Goal: Task Accomplishment & Management: Use online tool/utility

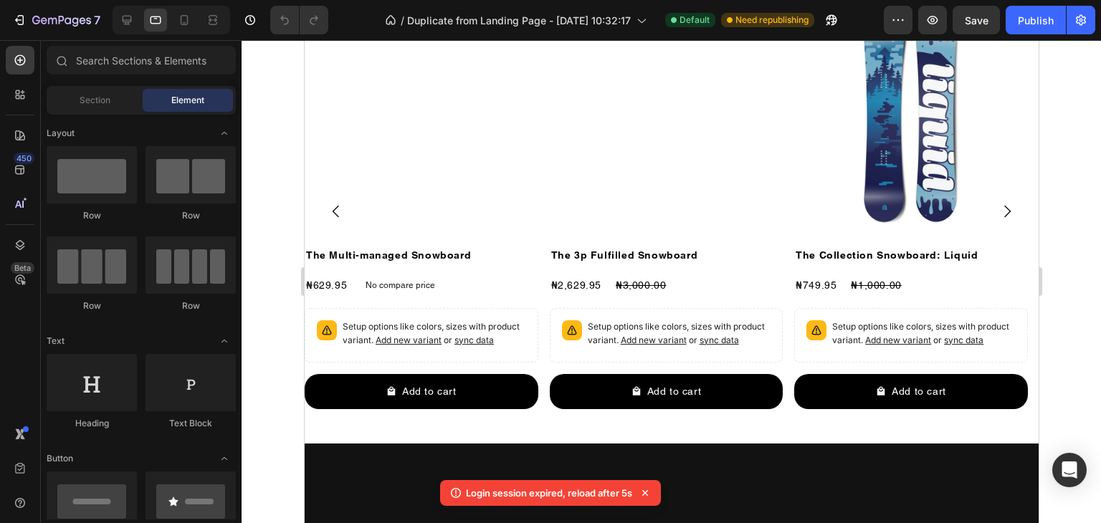
scroll to position [932, 0]
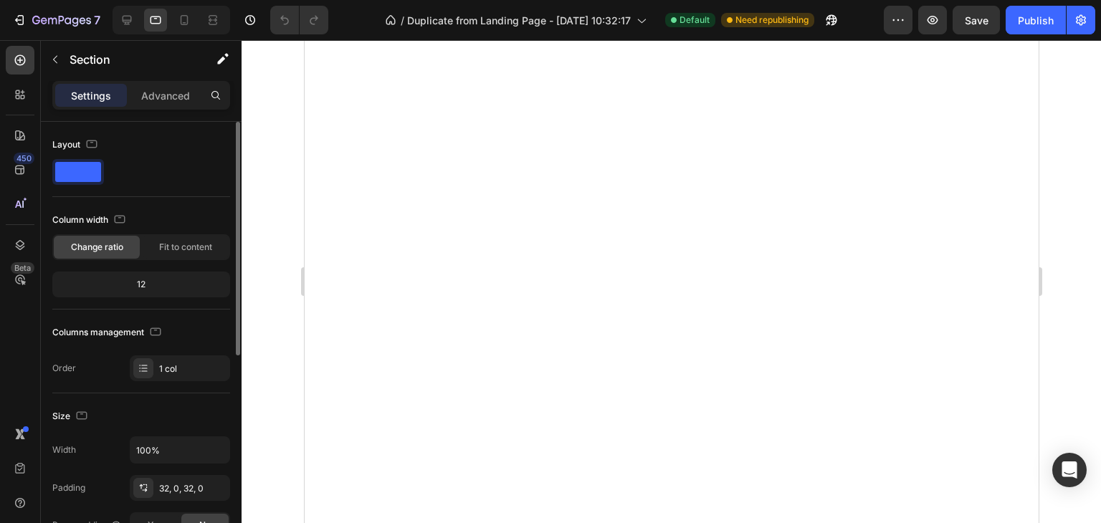
scroll to position [143, 0]
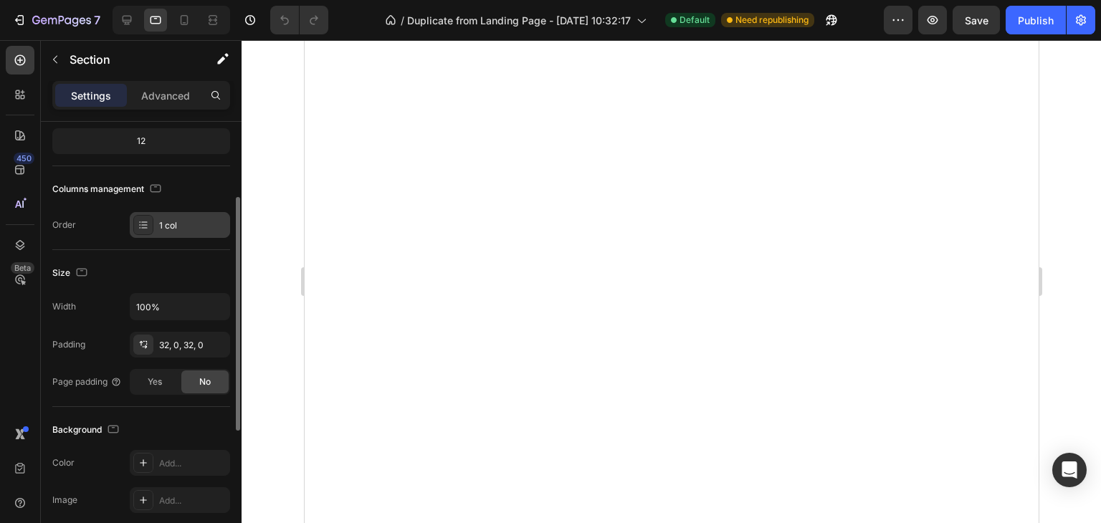
click at [168, 229] on div "1 col" at bounding box center [192, 225] width 67 height 13
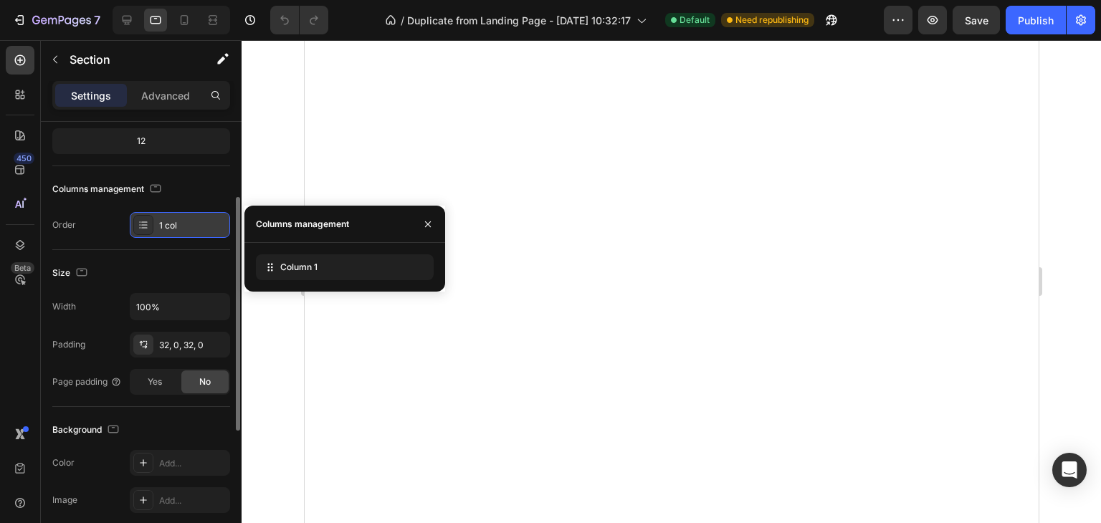
click at [168, 229] on div "1 col" at bounding box center [192, 225] width 67 height 13
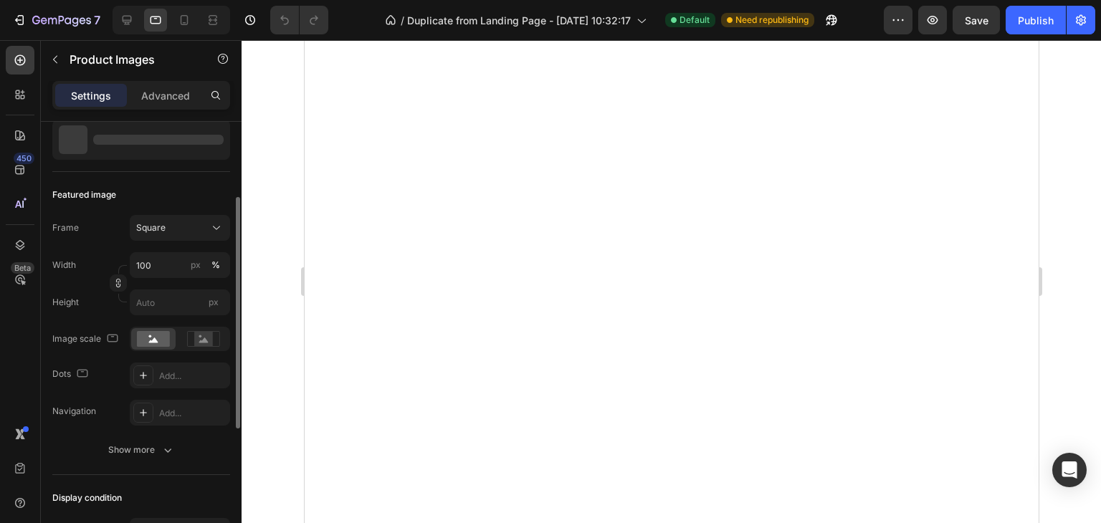
scroll to position [0, 0]
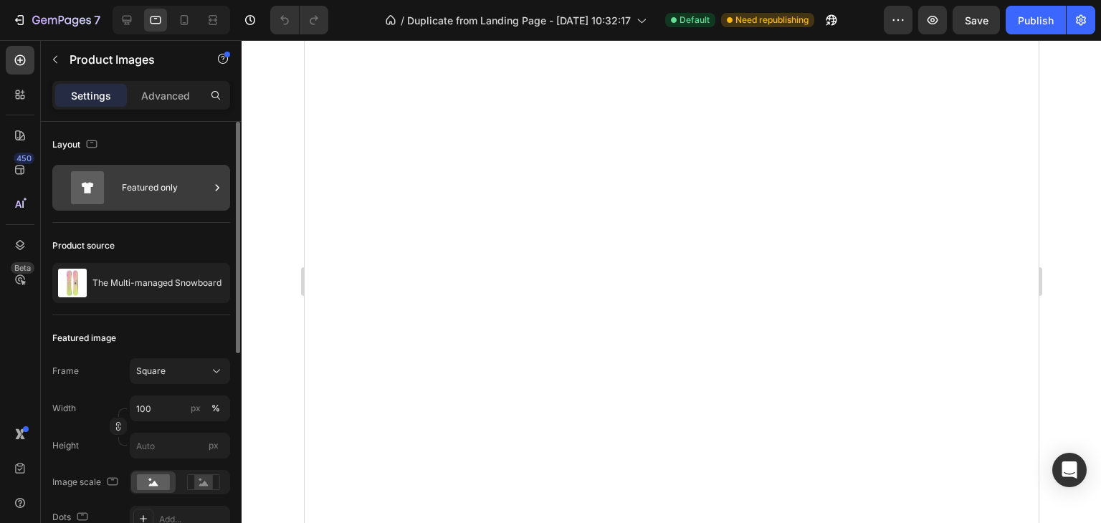
click at [181, 196] on div "Featured only" at bounding box center [165, 187] width 87 height 33
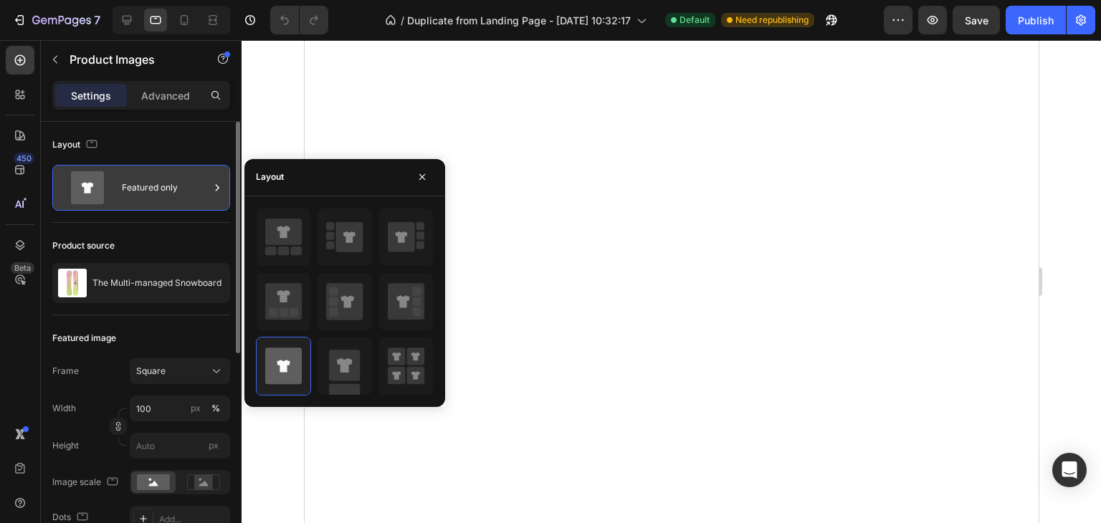
click at [181, 196] on div "Featured only" at bounding box center [165, 187] width 87 height 33
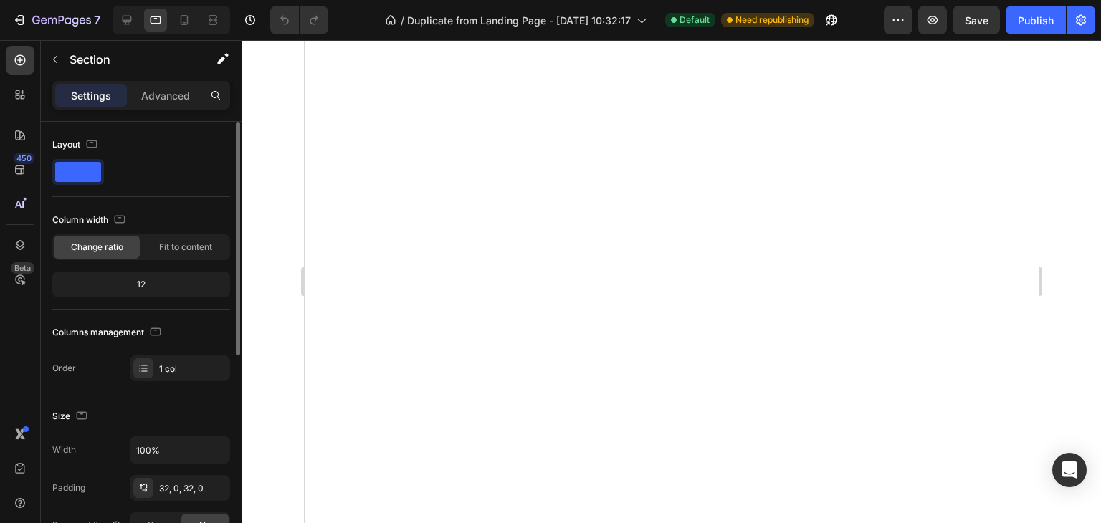
click at [78, 170] on span at bounding box center [78, 172] width 46 height 20
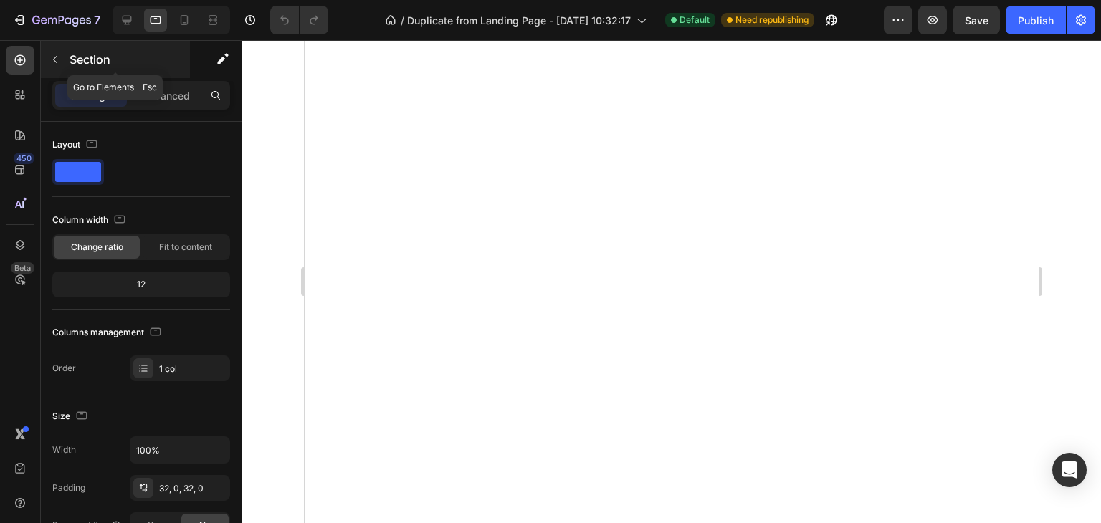
click at [69, 67] on div "Section" at bounding box center [115, 59] width 149 height 37
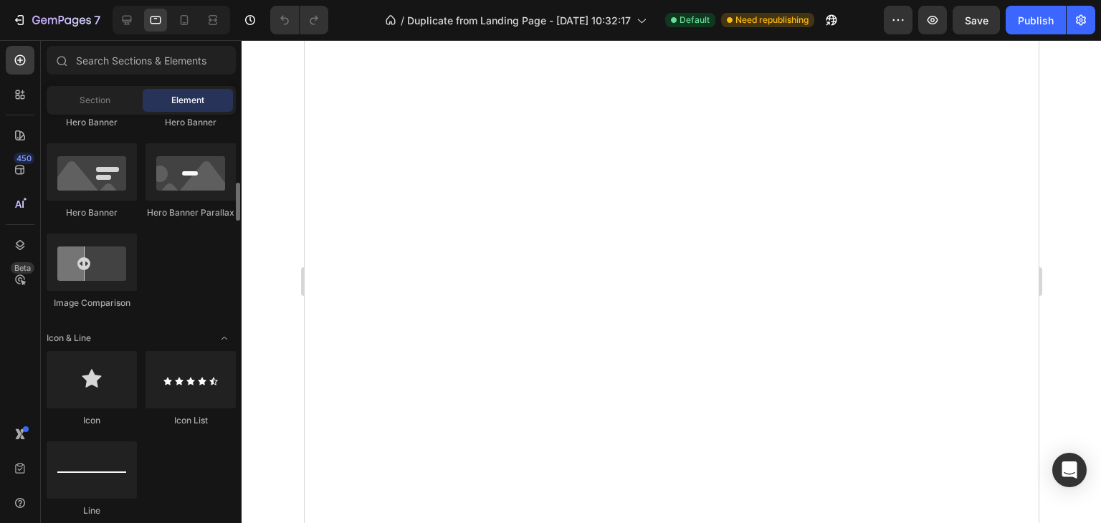
scroll to position [1075, 0]
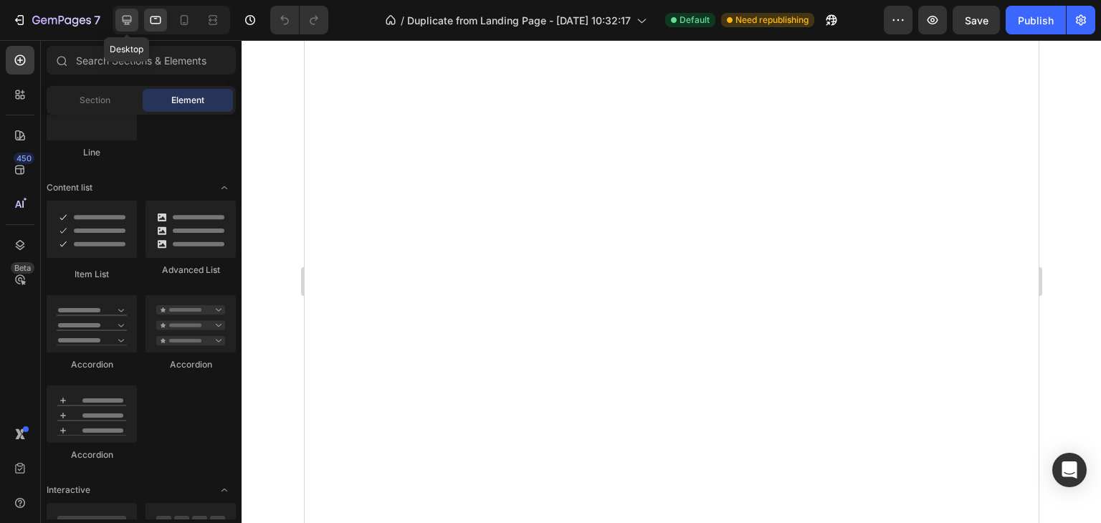
click at [120, 17] on icon at bounding box center [127, 20] width 14 height 14
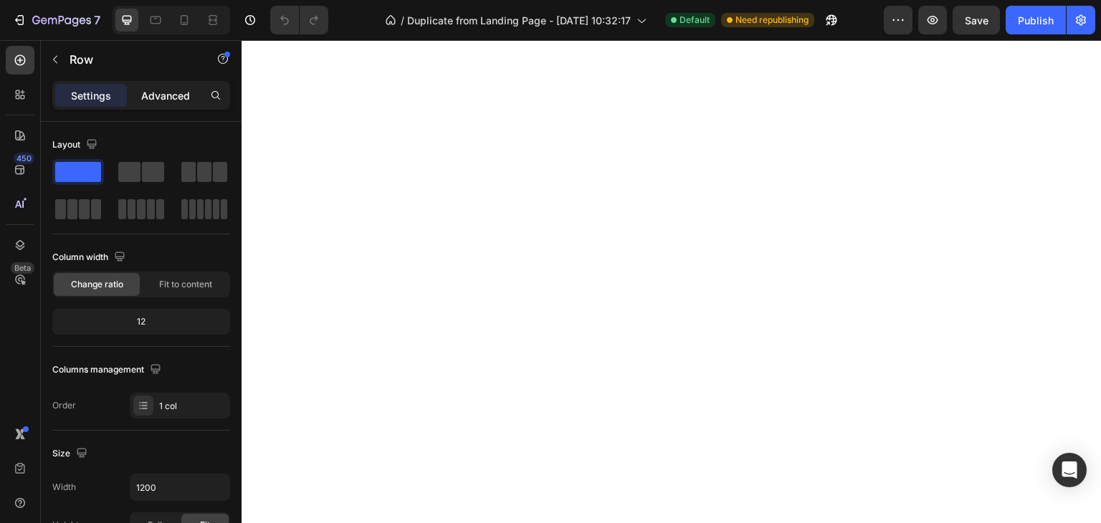
click at [178, 98] on p "Advanced" at bounding box center [165, 95] width 49 height 15
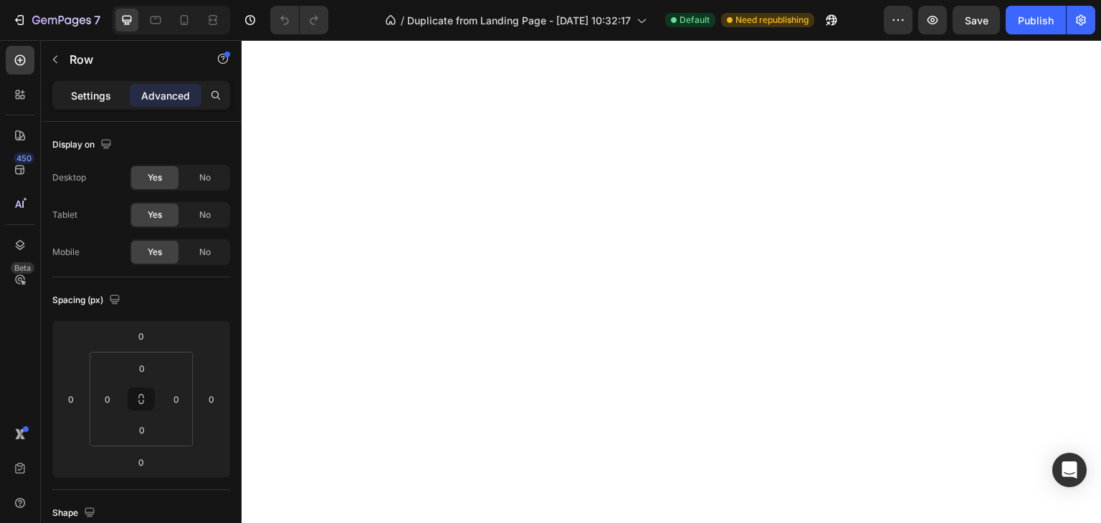
click at [106, 93] on p "Settings" at bounding box center [91, 95] width 40 height 15
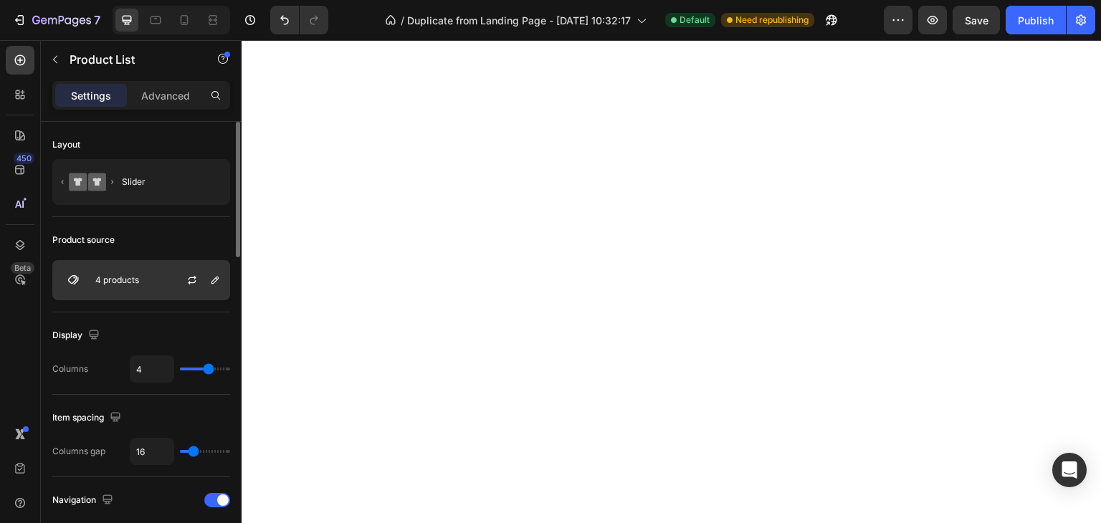
click at [123, 277] on p "4 products" at bounding box center [117, 280] width 44 height 10
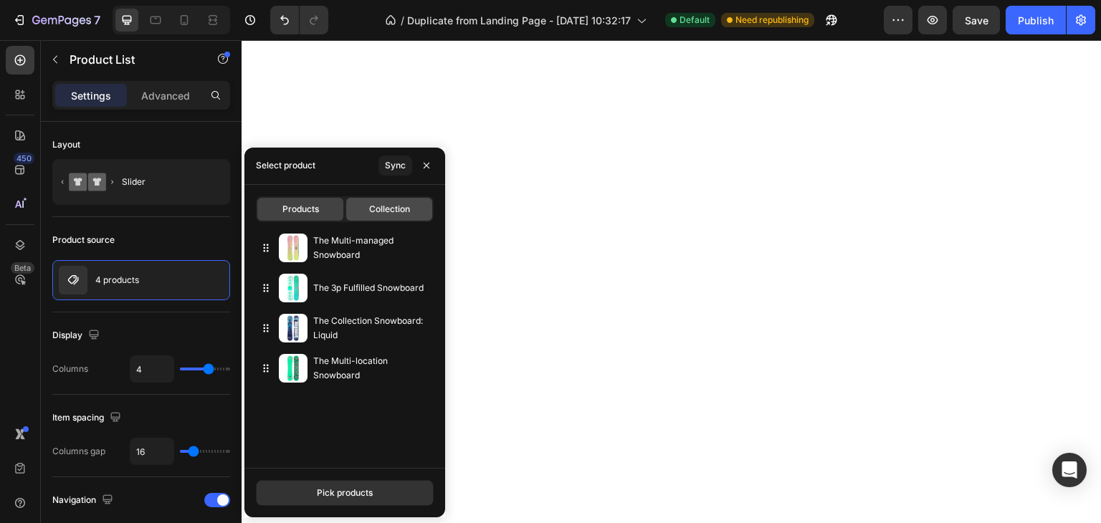
click at [413, 206] on div "Collection" at bounding box center [389, 209] width 86 height 23
type input "10"
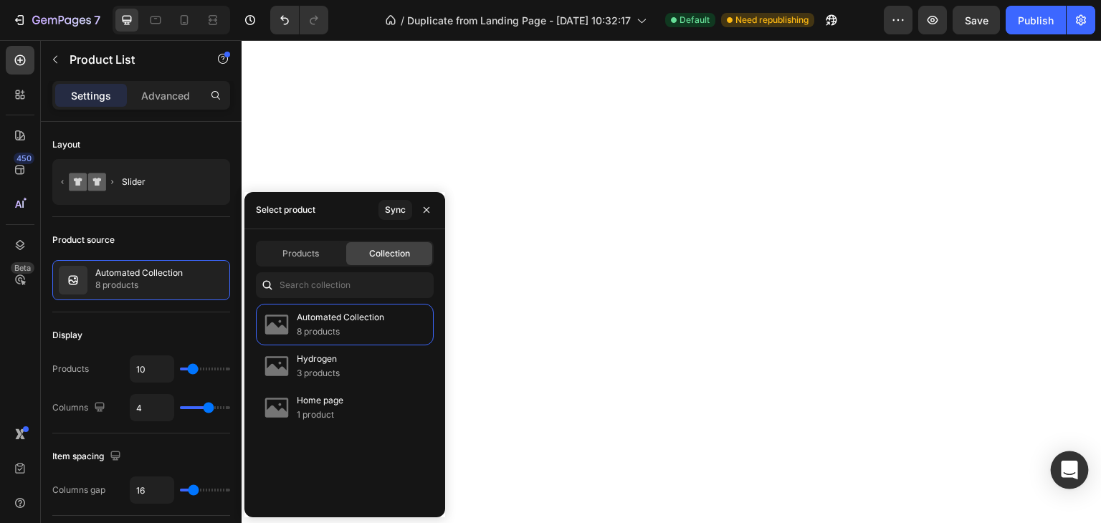
click at [1068, 473] on icon "Open Intercom Messenger" at bounding box center [1069, 470] width 16 height 19
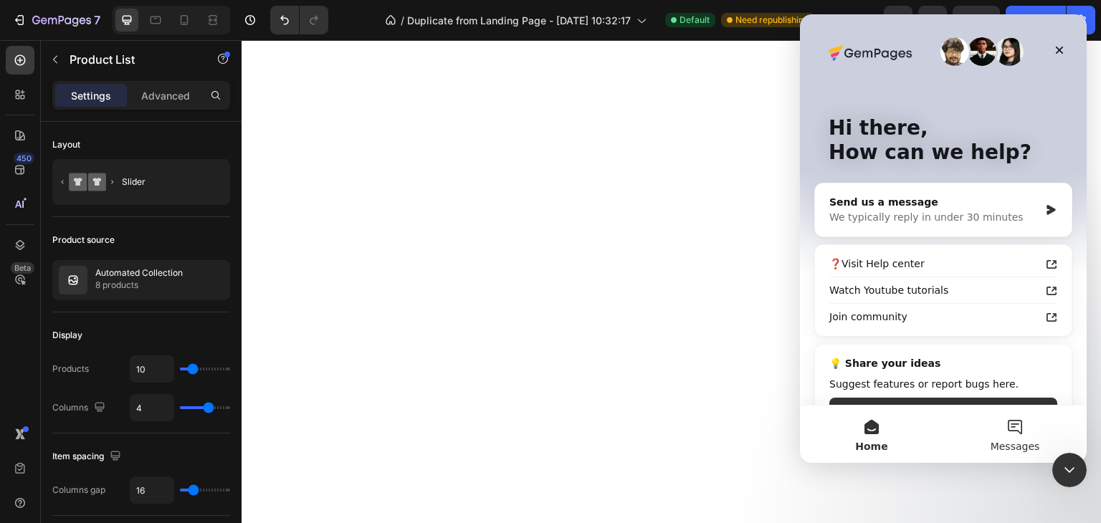
click at [1018, 436] on button "Messages" at bounding box center [1014, 434] width 143 height 57
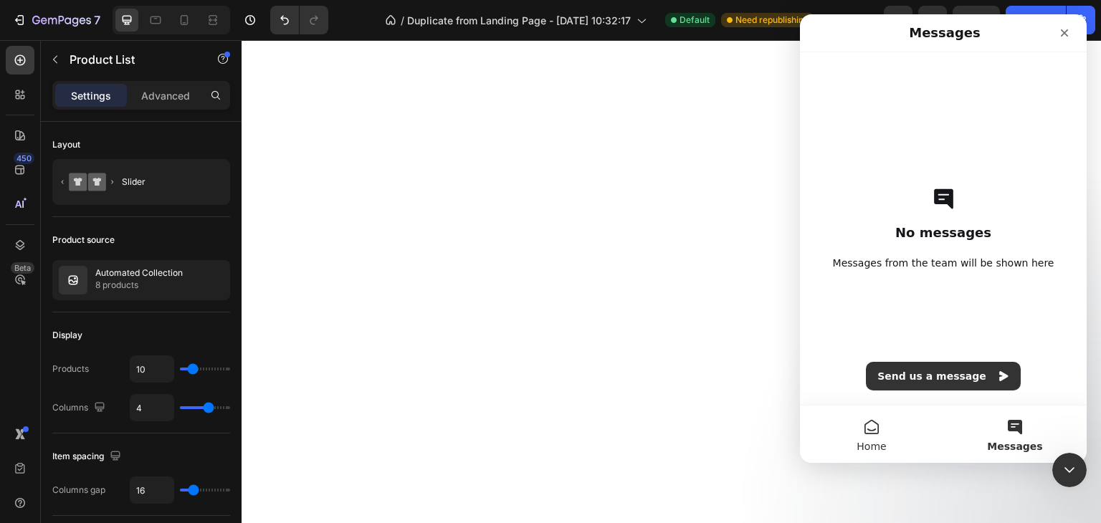
click at [874, 441] on span "Home" at bounding box center [870, 446] width 29 height 10
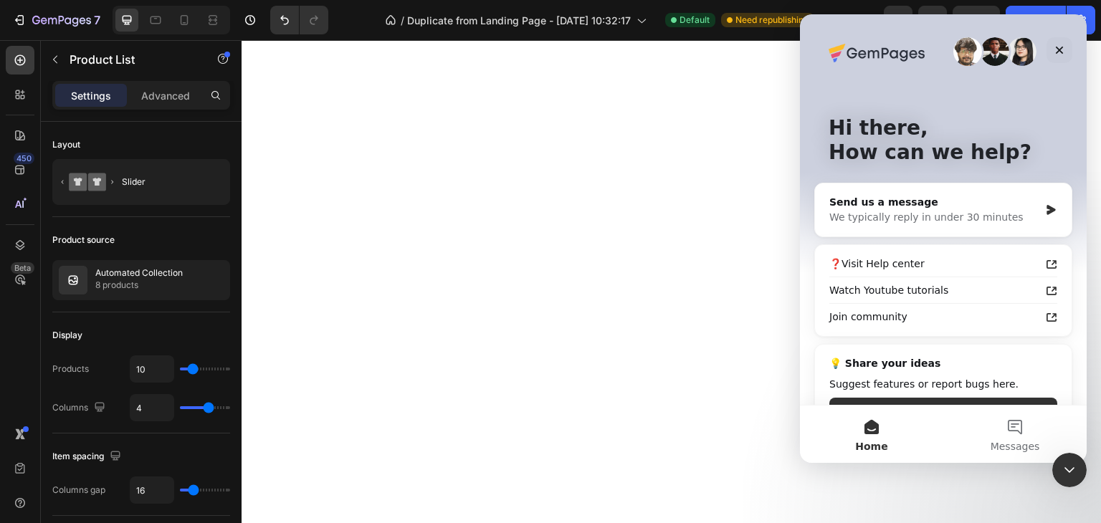
scroll to position [39, 0]
